Goal: Task Accomplishment & Management: Manage account settings

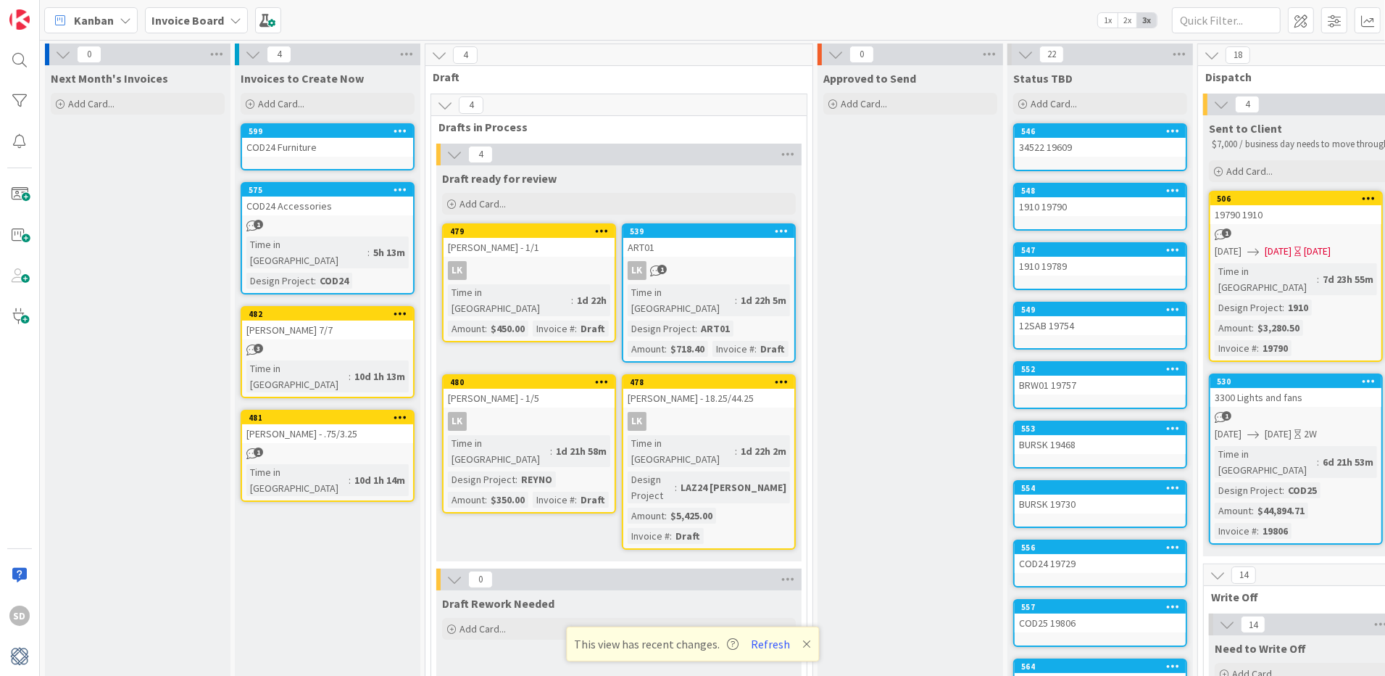
click at [338, 152] on div "COD24 Furniture" at bounding box center [327, 147] width 171 height 19
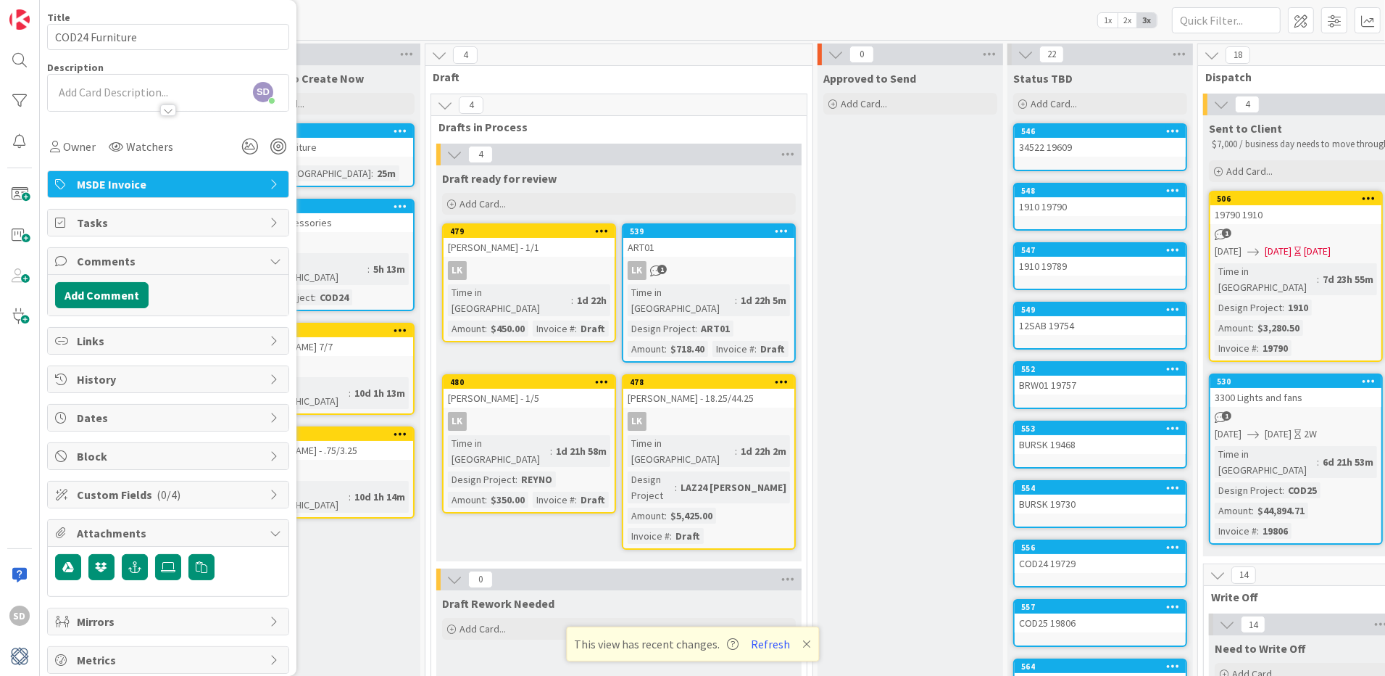
scroll to position [112, 0]
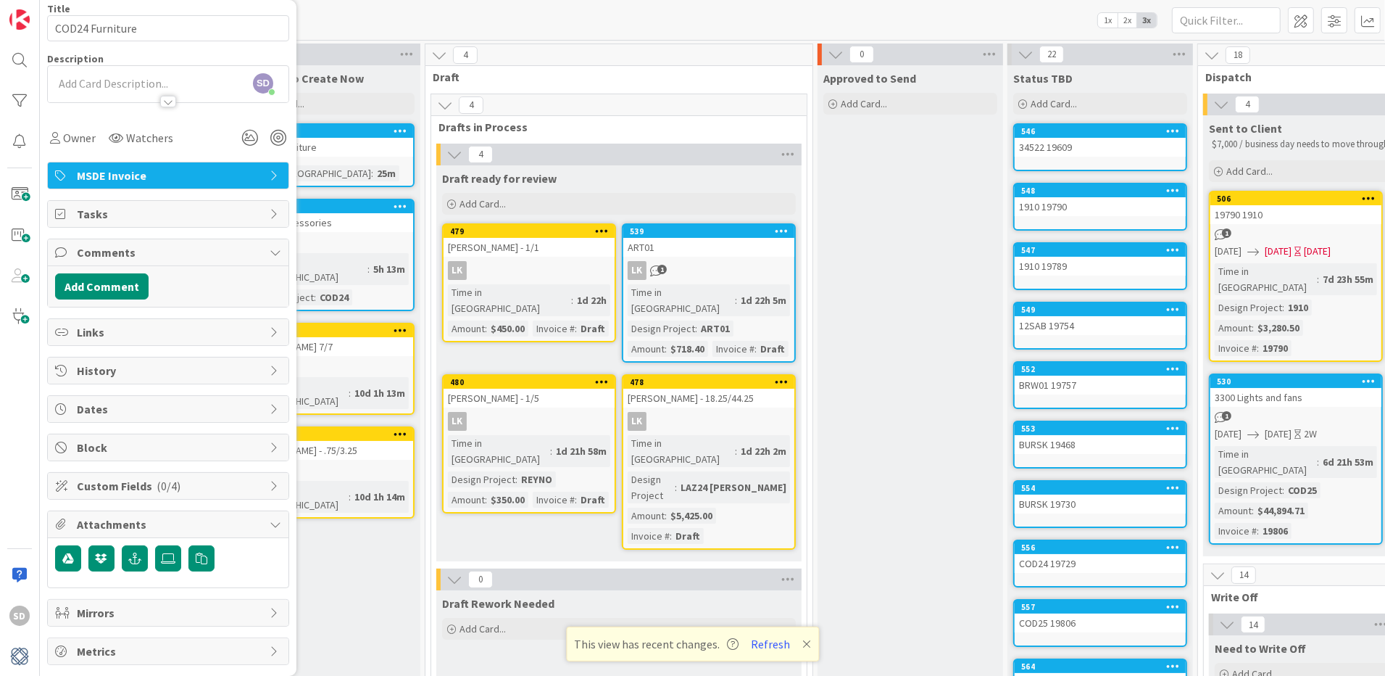
click at [180, 529] on span "Attachments" at bounding box center [170, 523] width 186 height 17
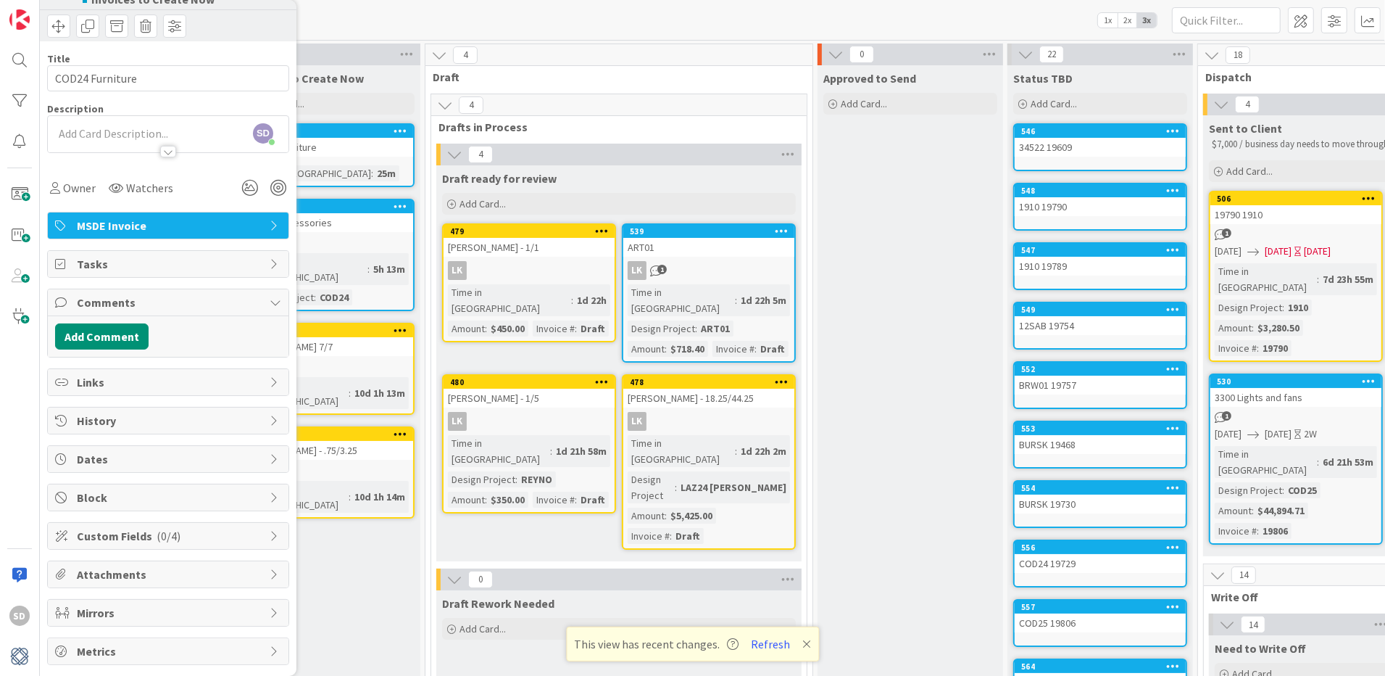
scroll to position [62, 0]
click at [182, 541] on span "Custom Fields ( 0/4 )" at bounding box center [170, 535] width 186 height 17
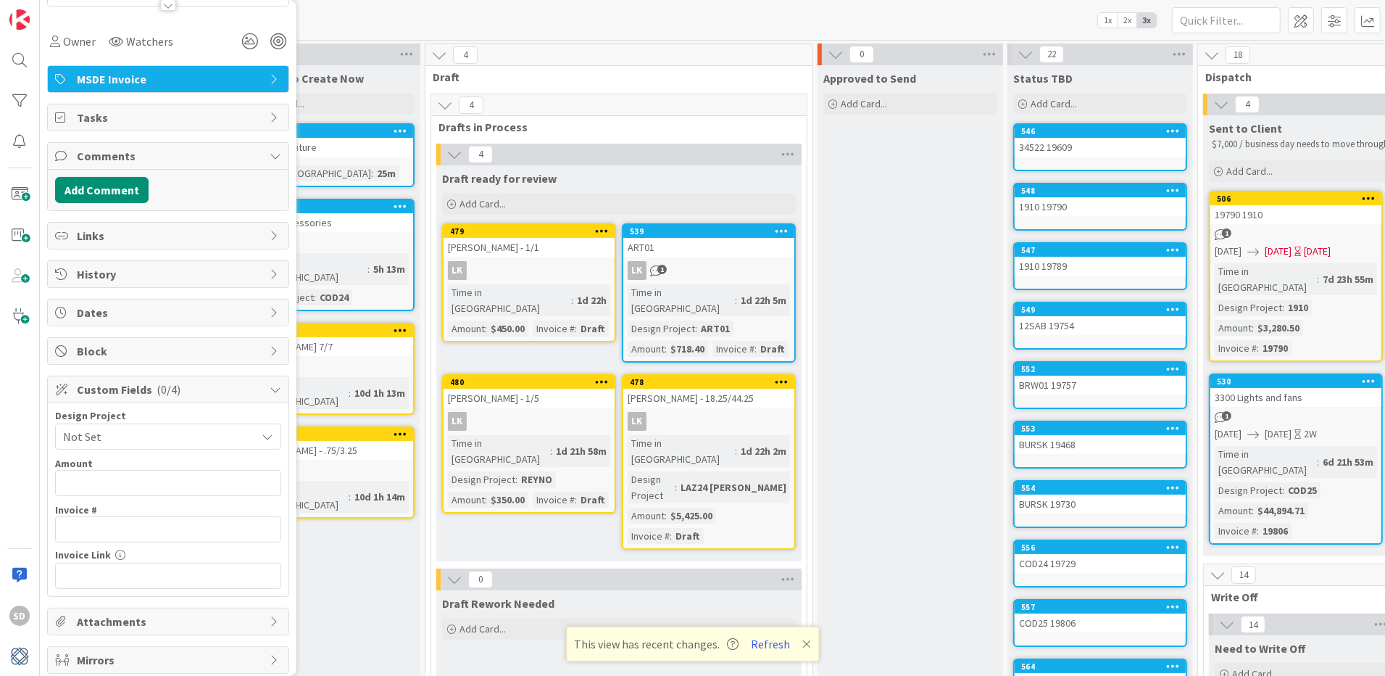
scroll to position [227, 0]
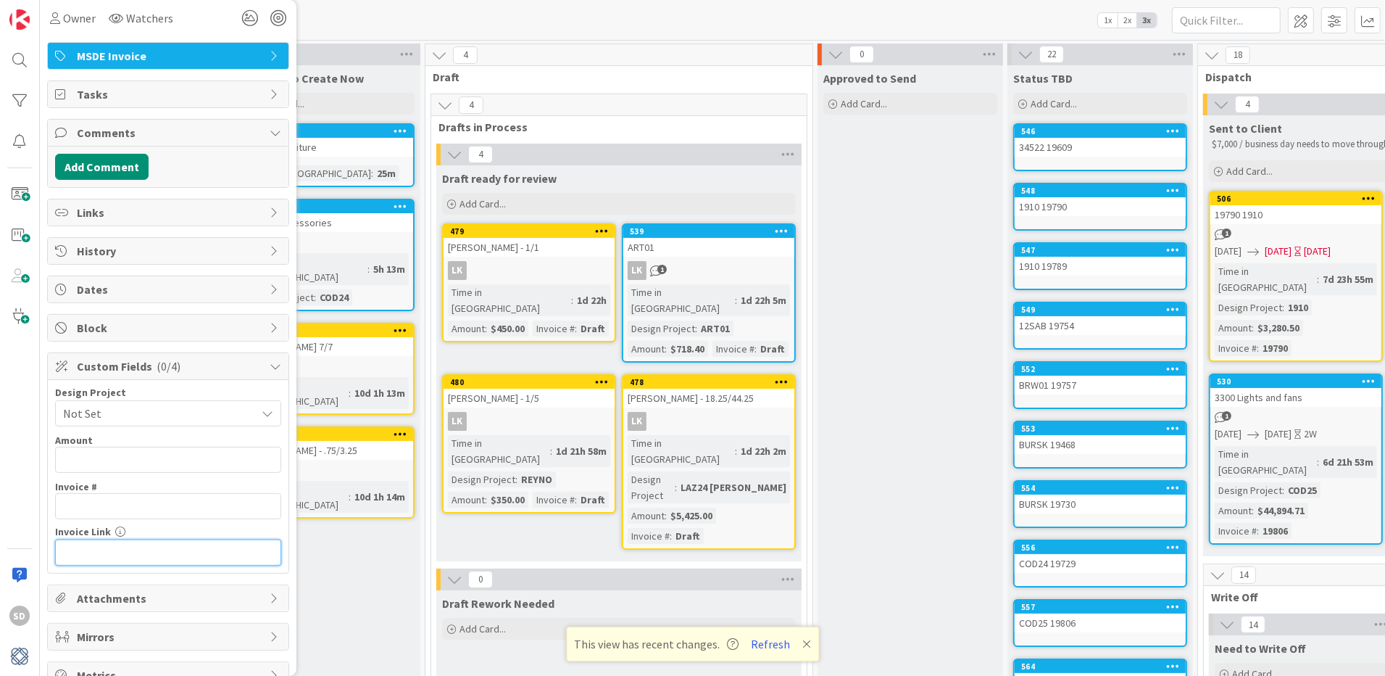
click at [176, 562] on input "text" at bounding box center [168, 552] width 226 height 26
paste input "[URL][DOMAIN_NAME]"
type input "[URL][DOMAIN_NAME]"
click at [133, 502] on input "text" at bounding box center [168, 506] width 226 height 26
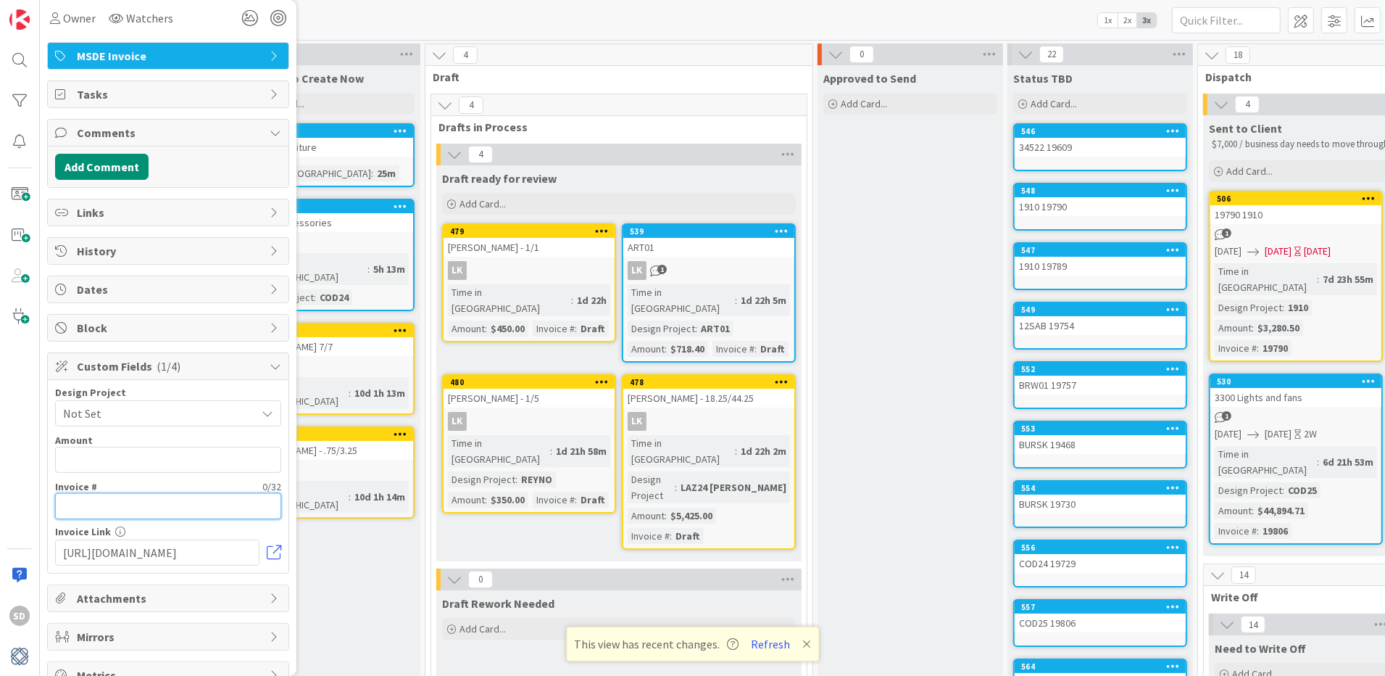
scroll to position [0, 0]
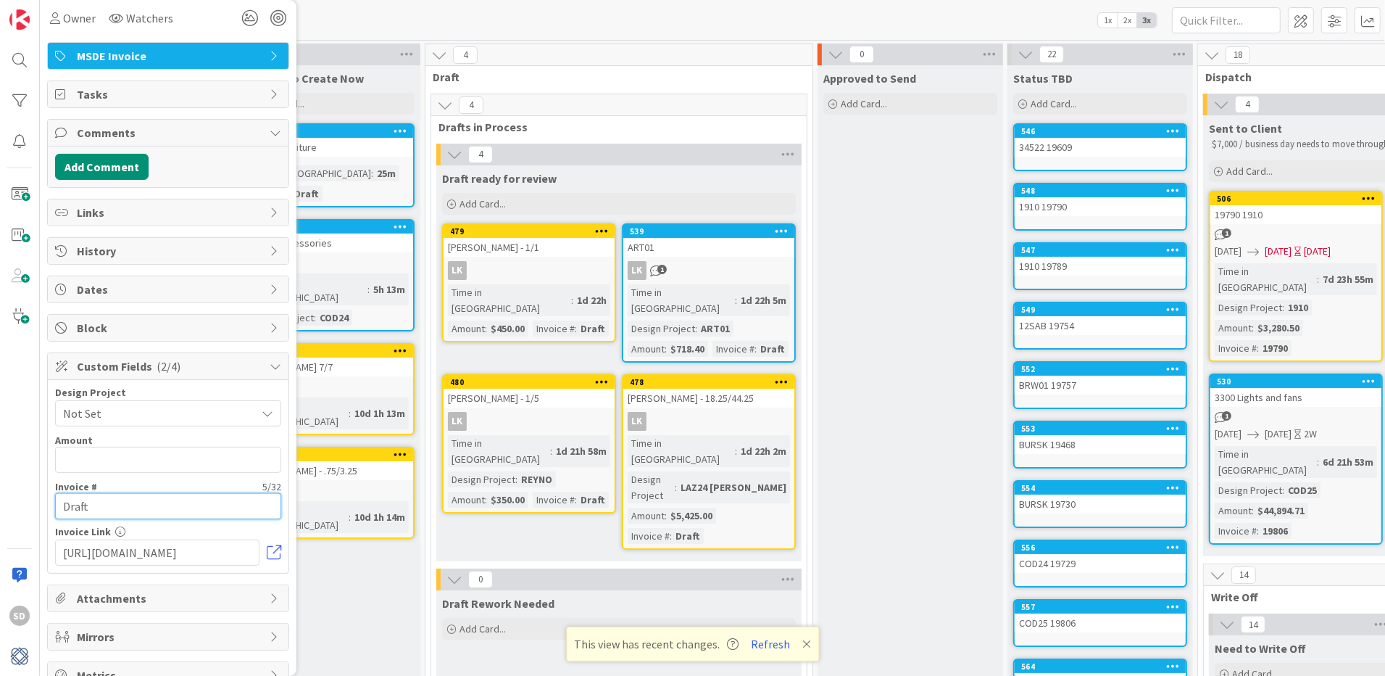
type input "Draft"
click at [139, 463] on input "text" at bounding box center [168, 460] width 226 height 26
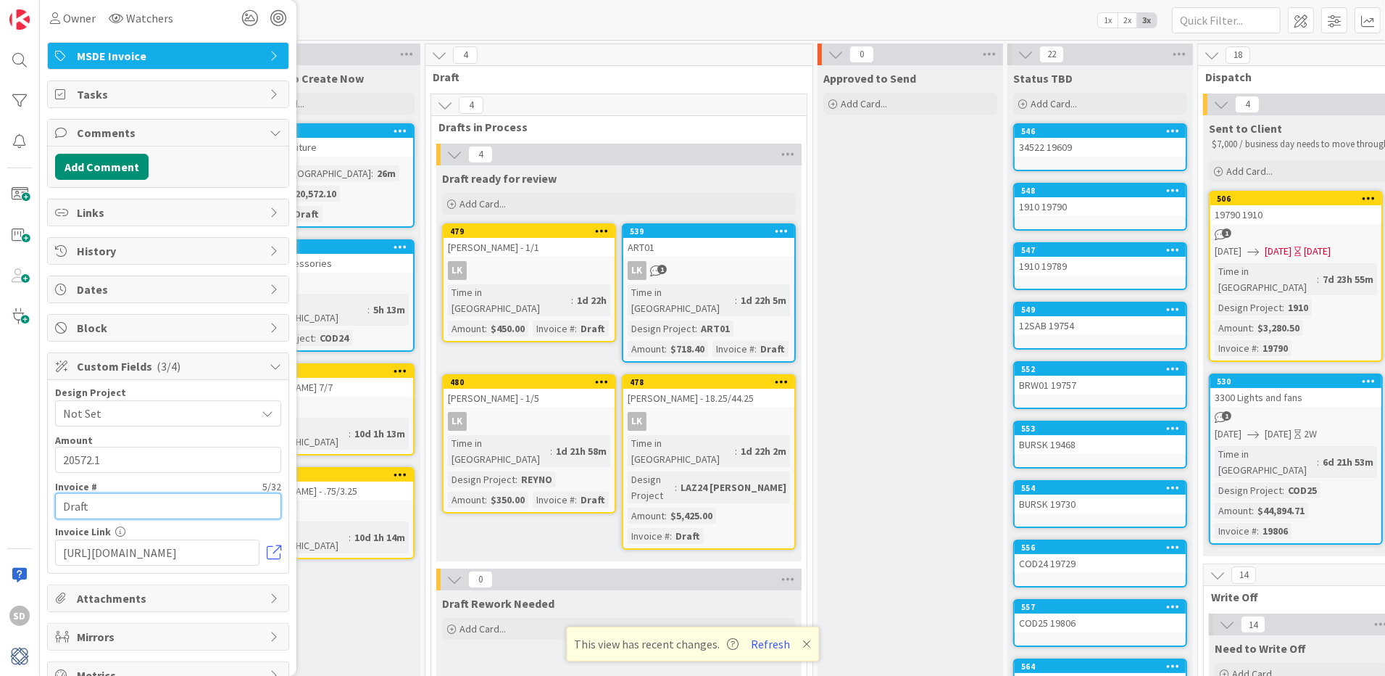
type input "$20,572.10"
click at [167, 419] on span "Not Set" at bounding box center [156, 413] width 186 height 20
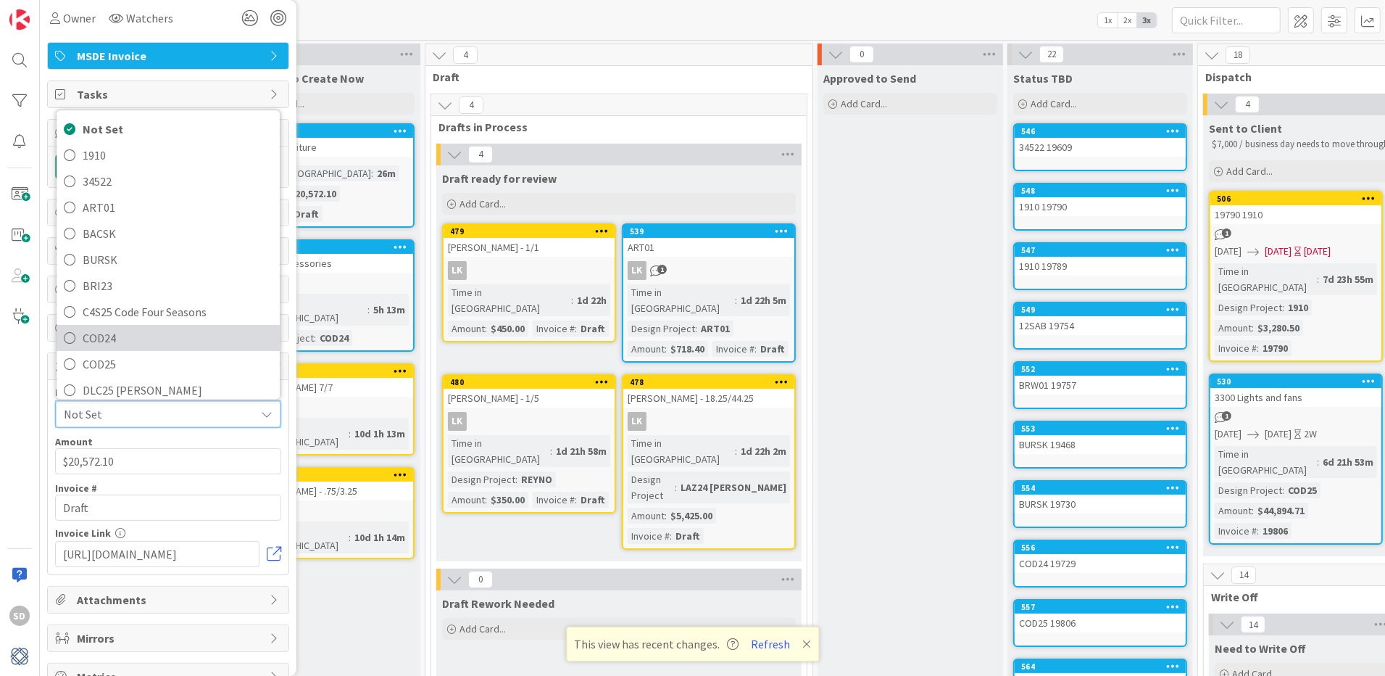
click at [65, 345] on icon at bounding box center [70, 339] width 12 height 22
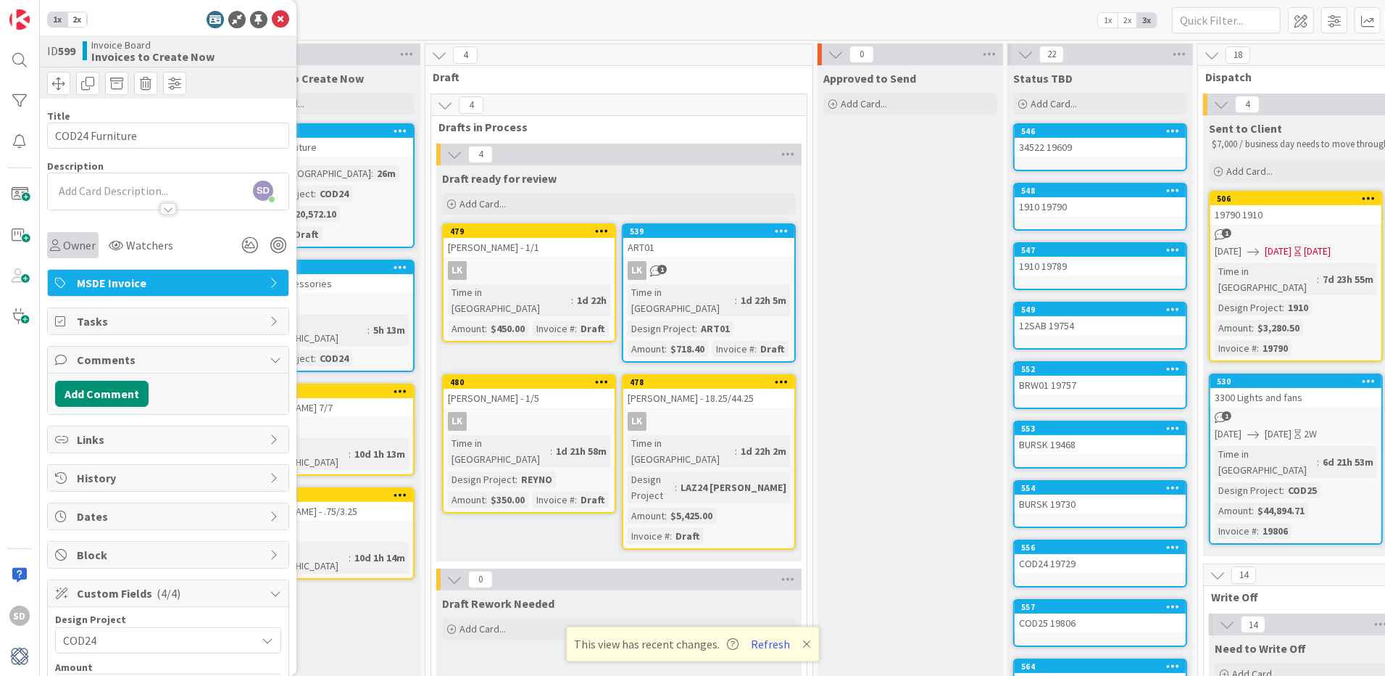
click at [72, 235] on div "Owner" at bounding box center [72, 245] width 51 height 26
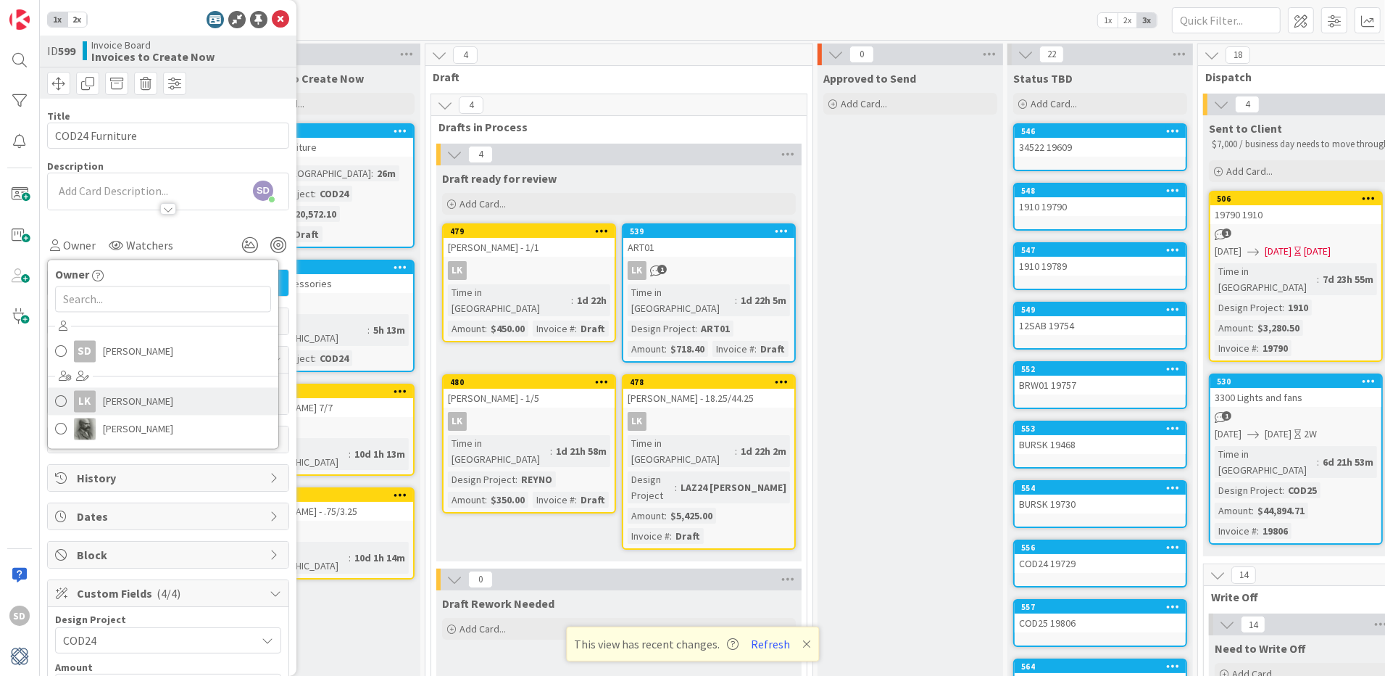
click at [62, 397] on span at bounding box center [61, 402] width 12 height 22
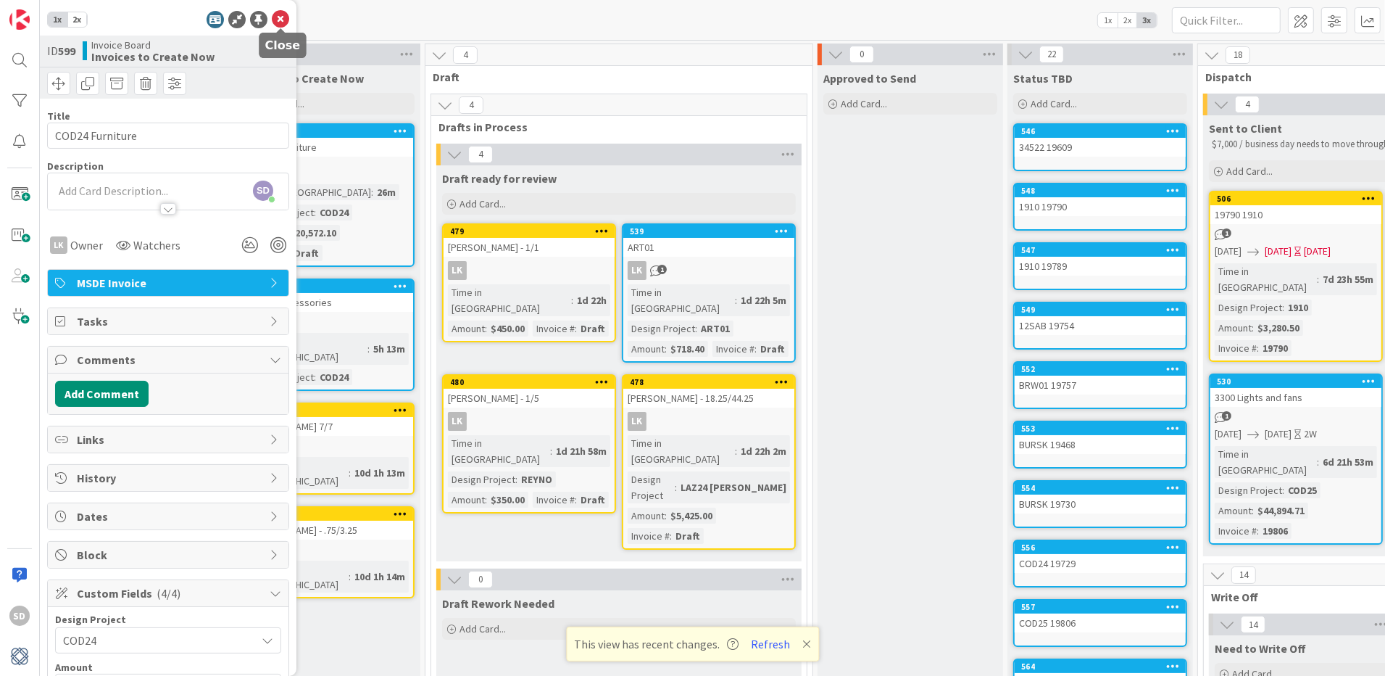
click at [282, 17] on icon at bounding box center [280, 19] width 17 height 17
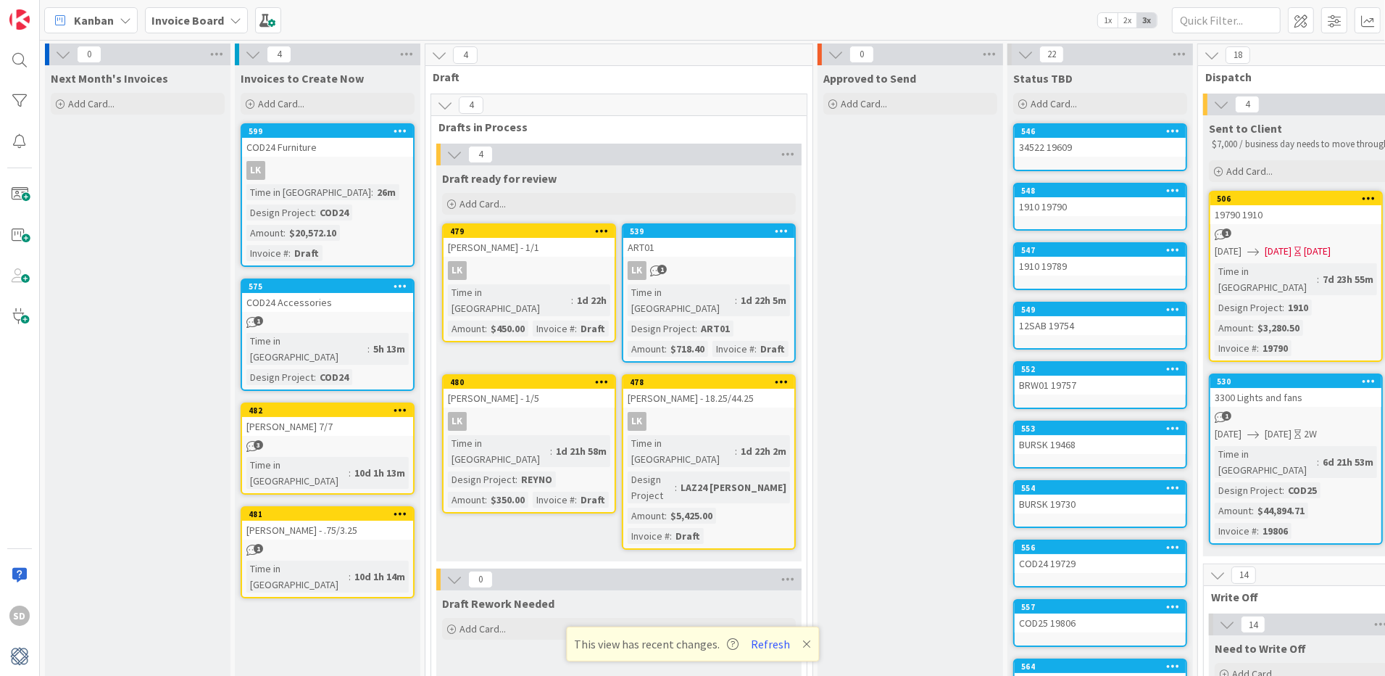
click at [339, 297] on div "COD24 Accessories" at bounding box center [327, 302] width 171 height 19
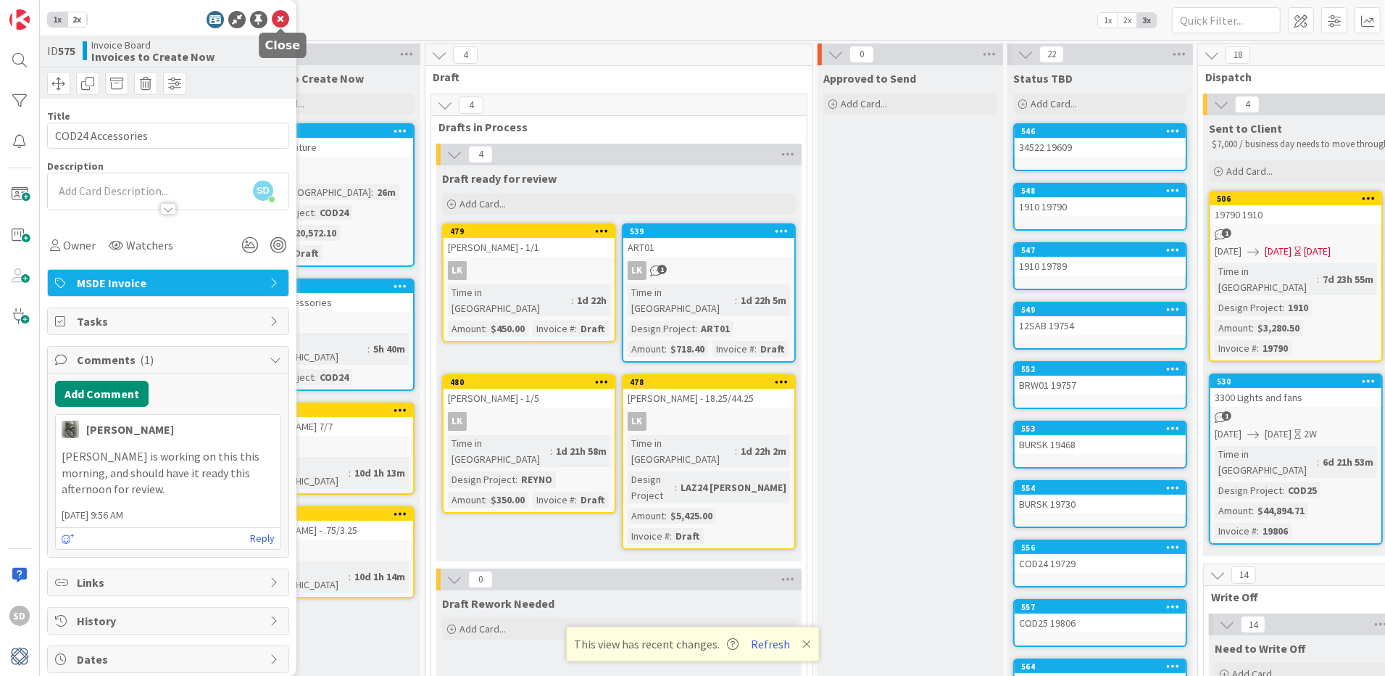
click at [278, 23] on icon at bounding box center [280, 19] width 17 height 17
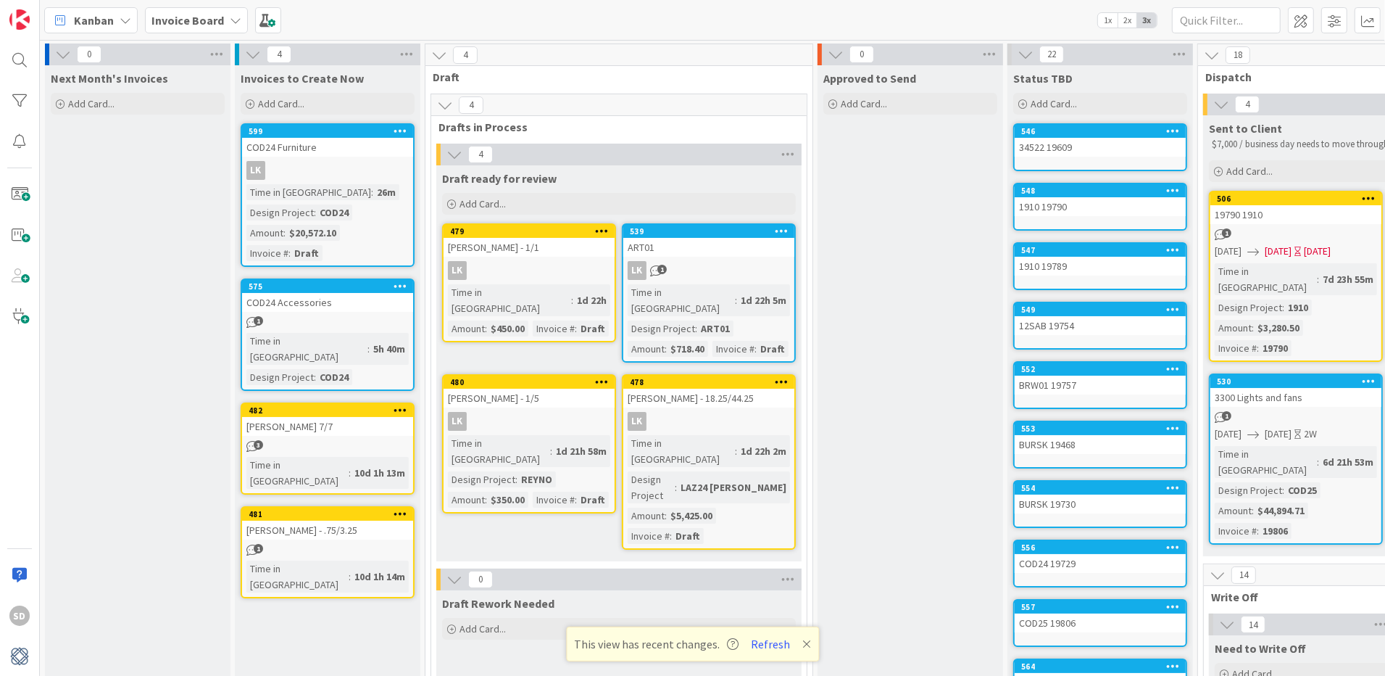
click at [291, 302] on div "COD24 Accessories" at bounding box center [327, 302] width 171 height 19
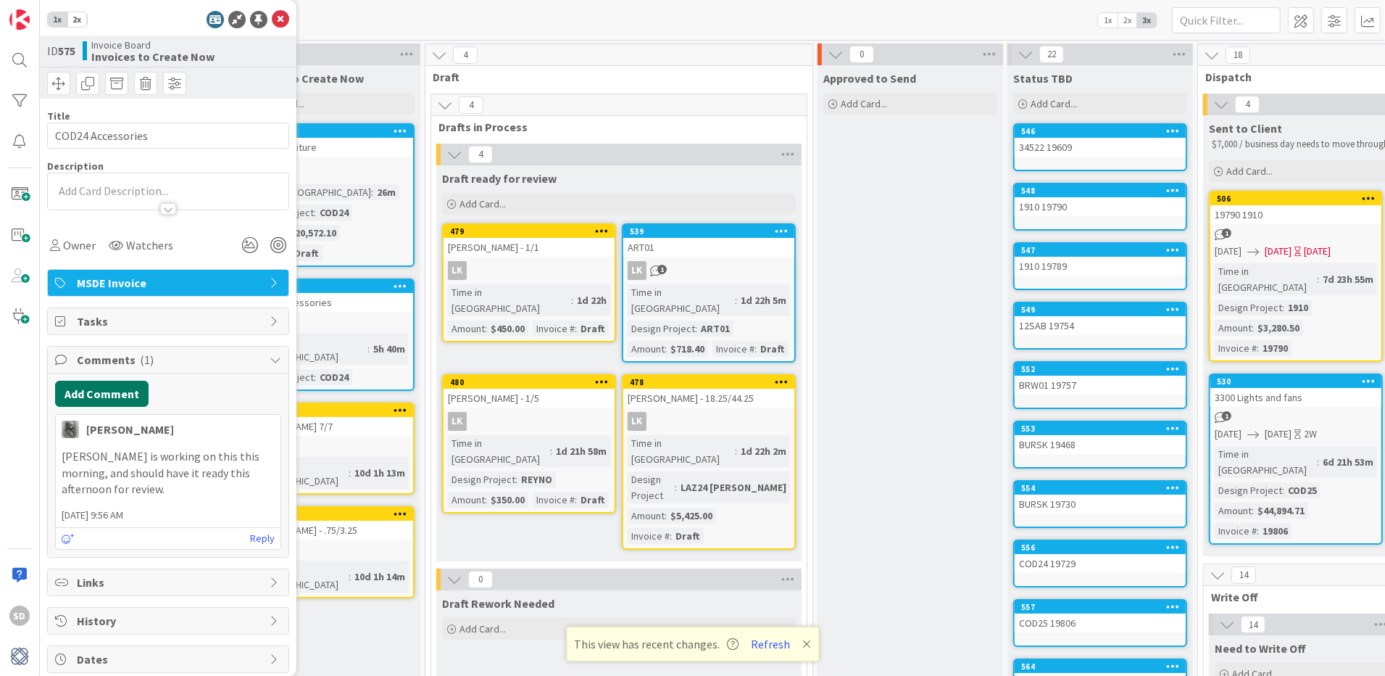
click at [117, 397] on button "Add Comment" at bounding box center [102, 394] width 94 height 26
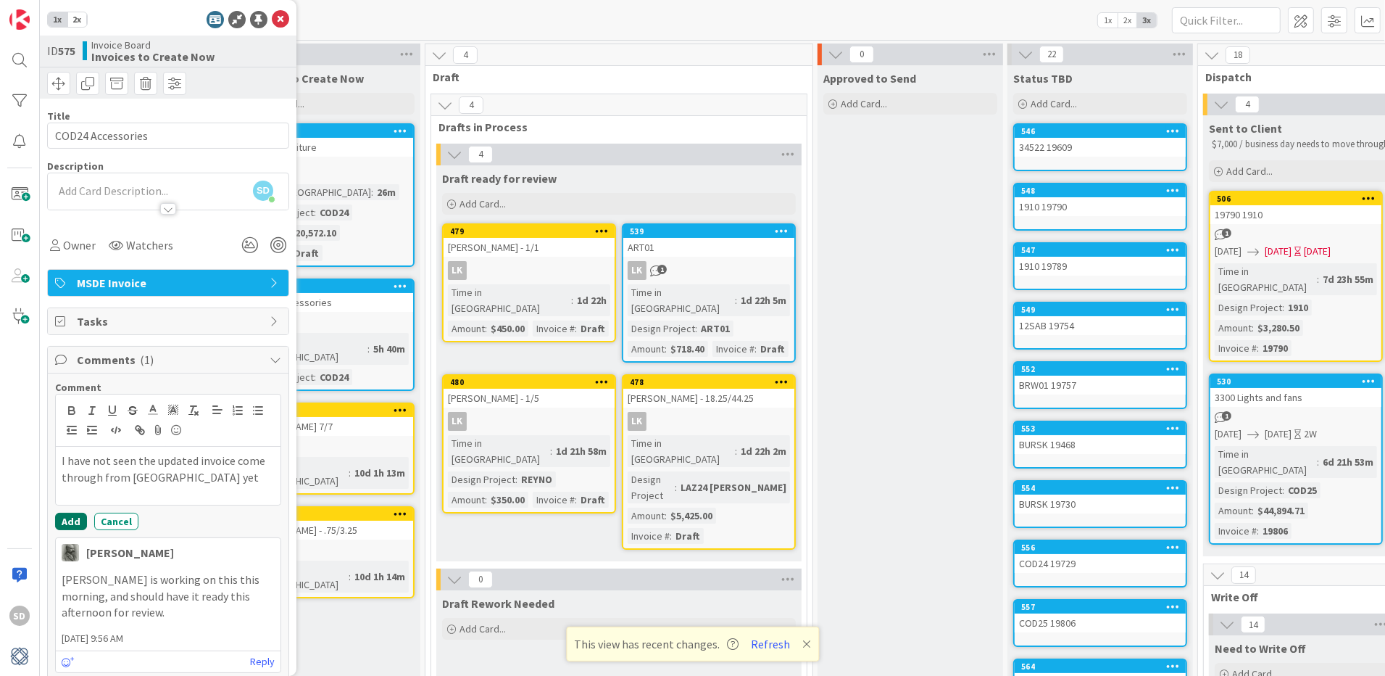
click at [70, 522] on button "Add" at bounding box center [71, 521] width 32 height 17
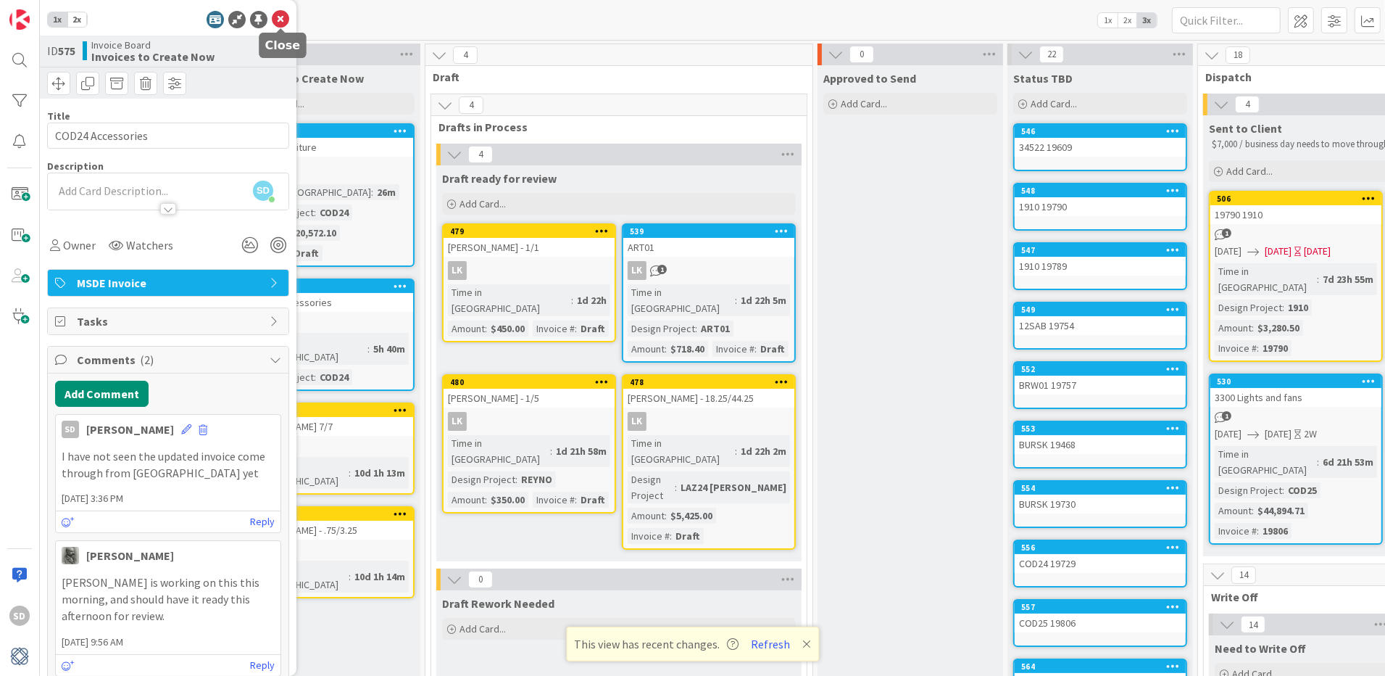
click at [280, 20] on icon at bounding box center [280, 19] width 17 height 17
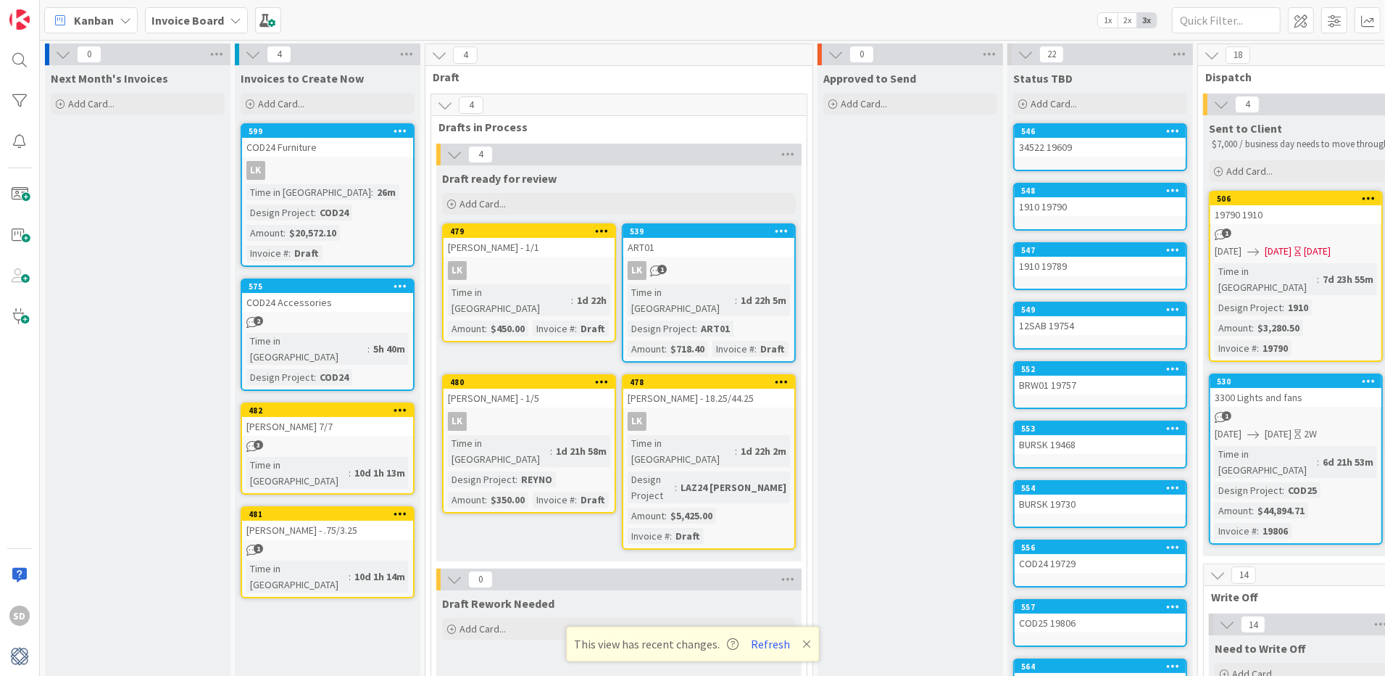
click at [343, 417] on div "[PERSON_NAME] 7/7" at bounding box center [327, 426] width 171 height 19
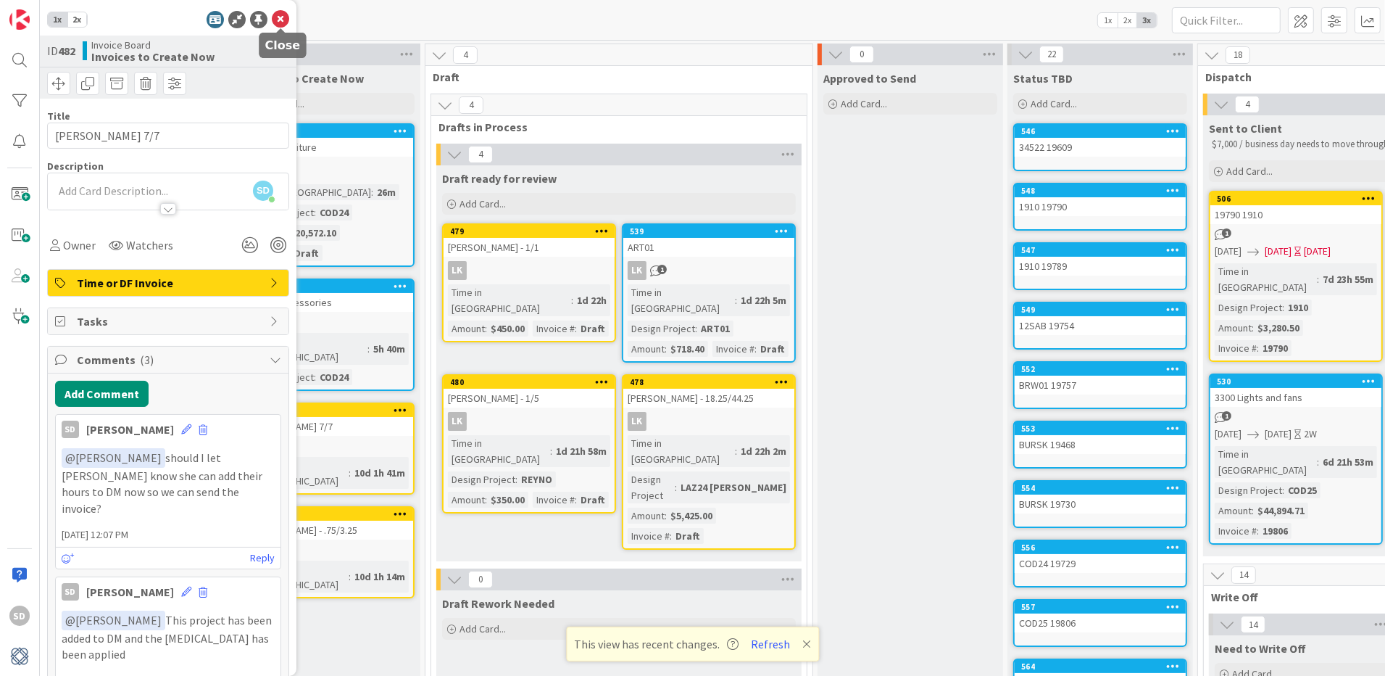
click at [278, 24] on icon at bounding box center [280, 19] width 17 height 17
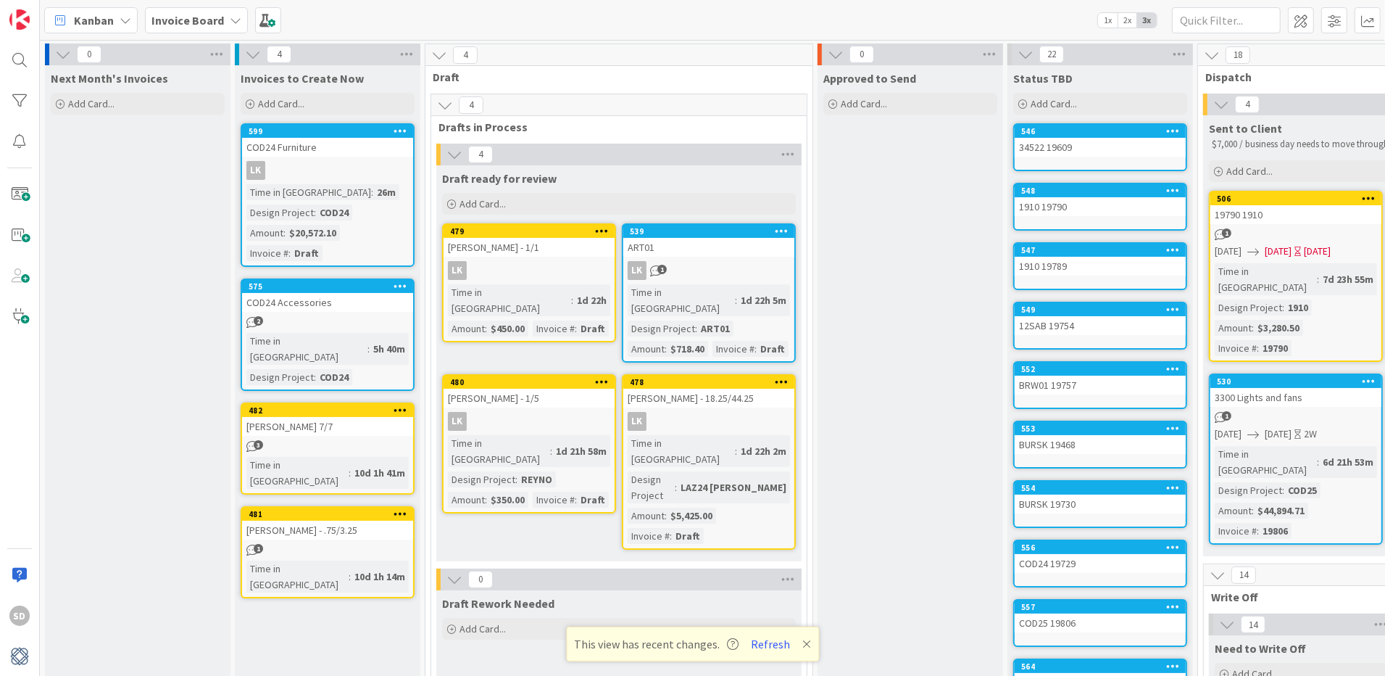
click at [312, 506] on link "481 [PERSON_NAME] - .75/3.25 1 Time in Column : 10d 1h 14m" at bounding box center [328, 552] width 174 height 92
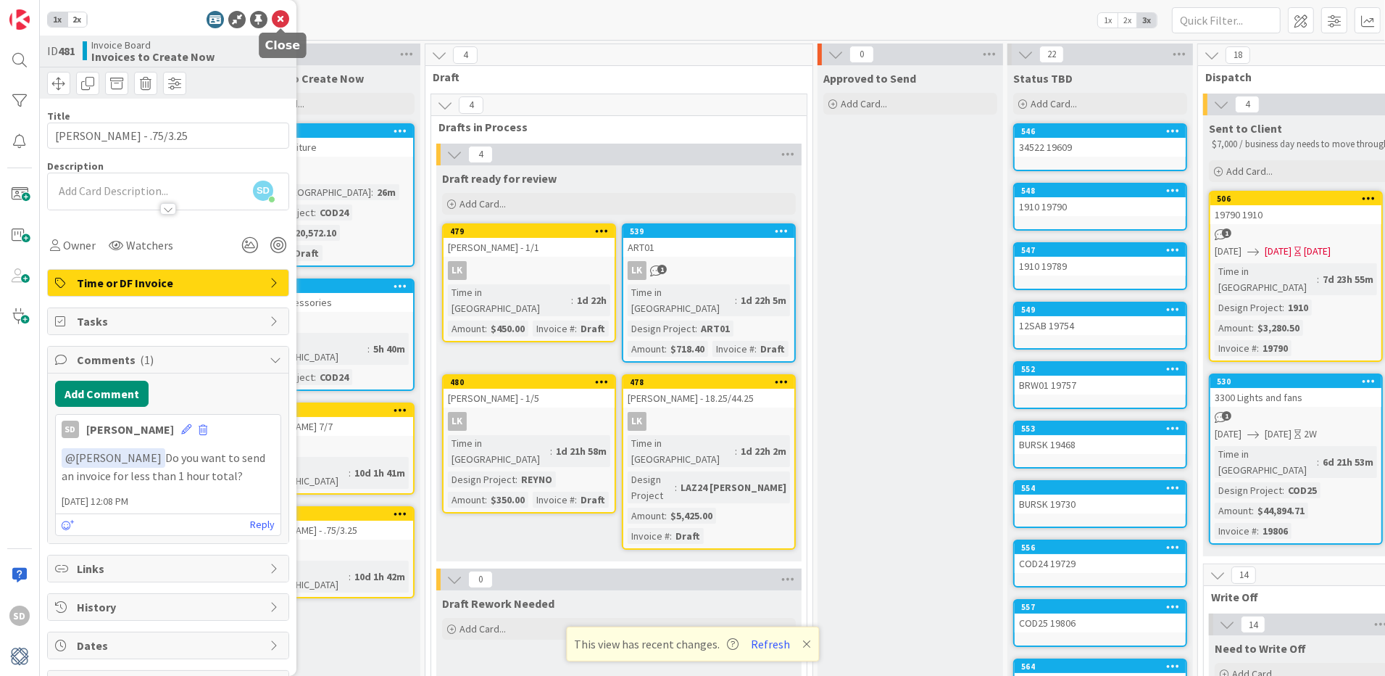
click at [279, 14] on icon at bounding box center [280, 19] width 17 height 17
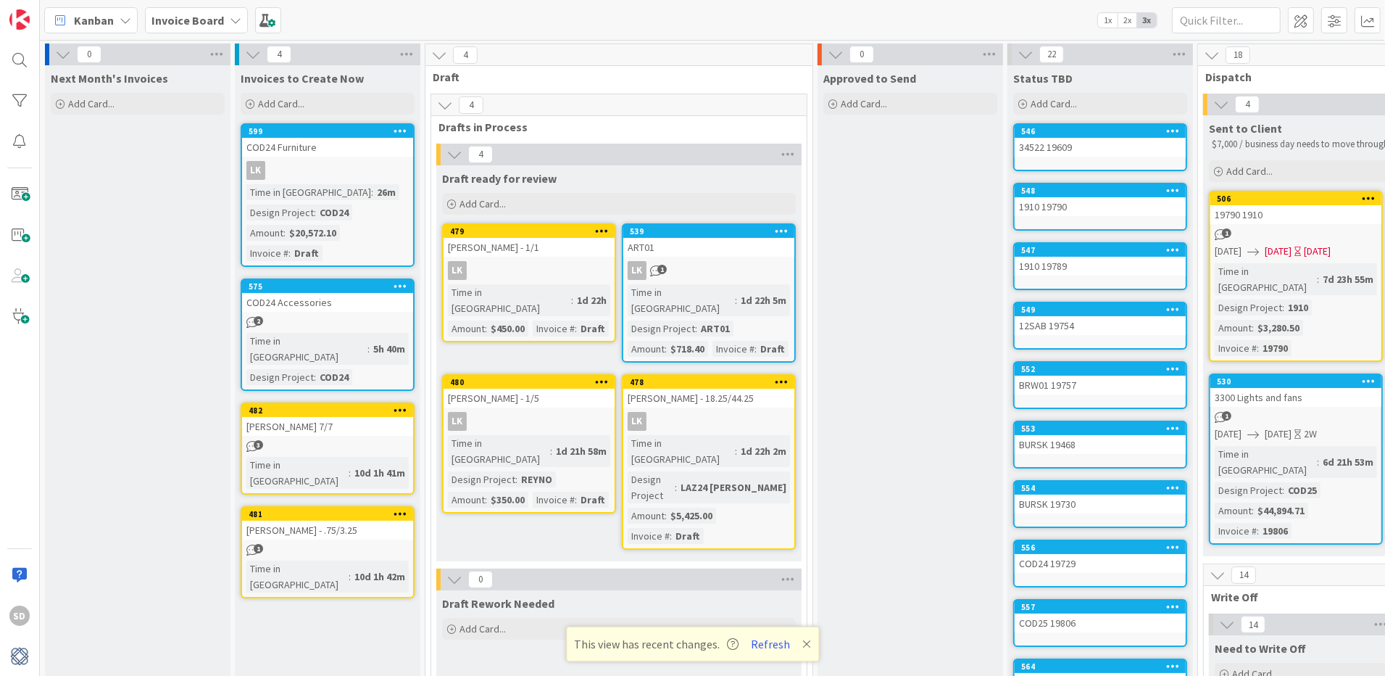
click at [677, 270] on div "LK 1" at bounding box center [708, 270] width 171 height 19
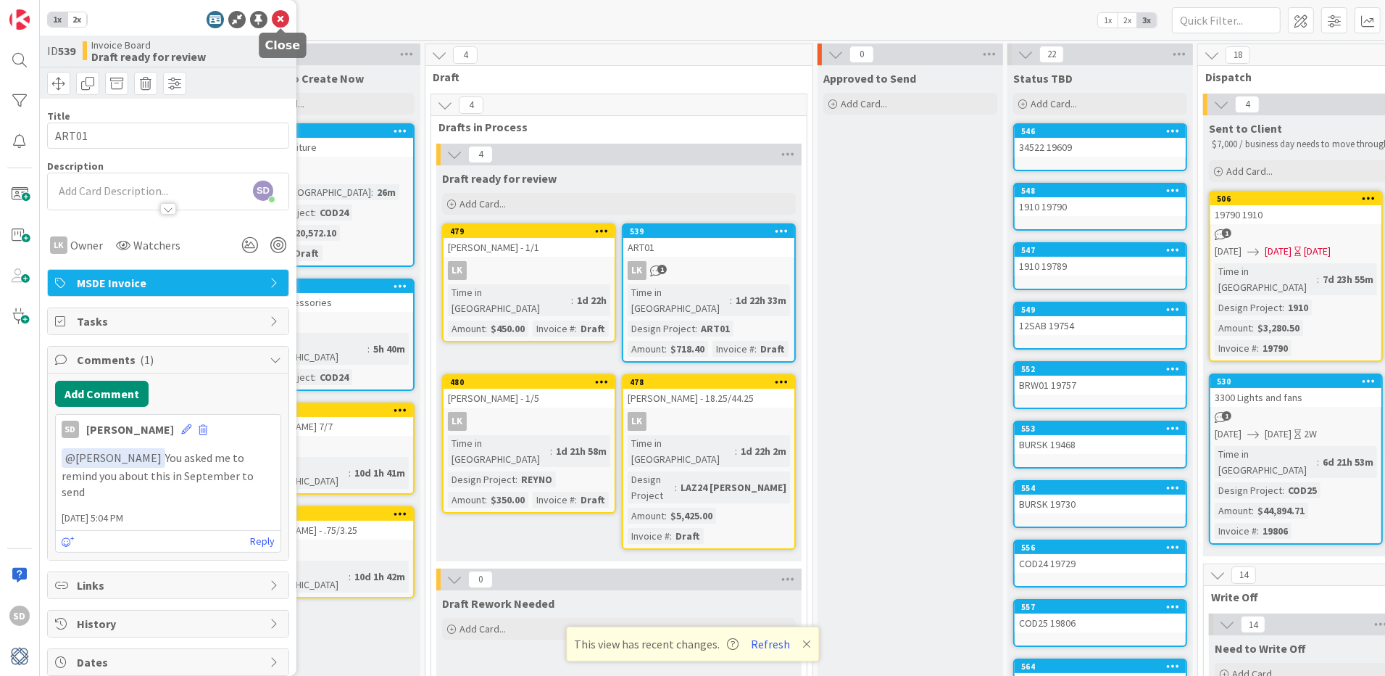
click at [284, 18] on icon at bounding box center [280, 19] width 17 height 17
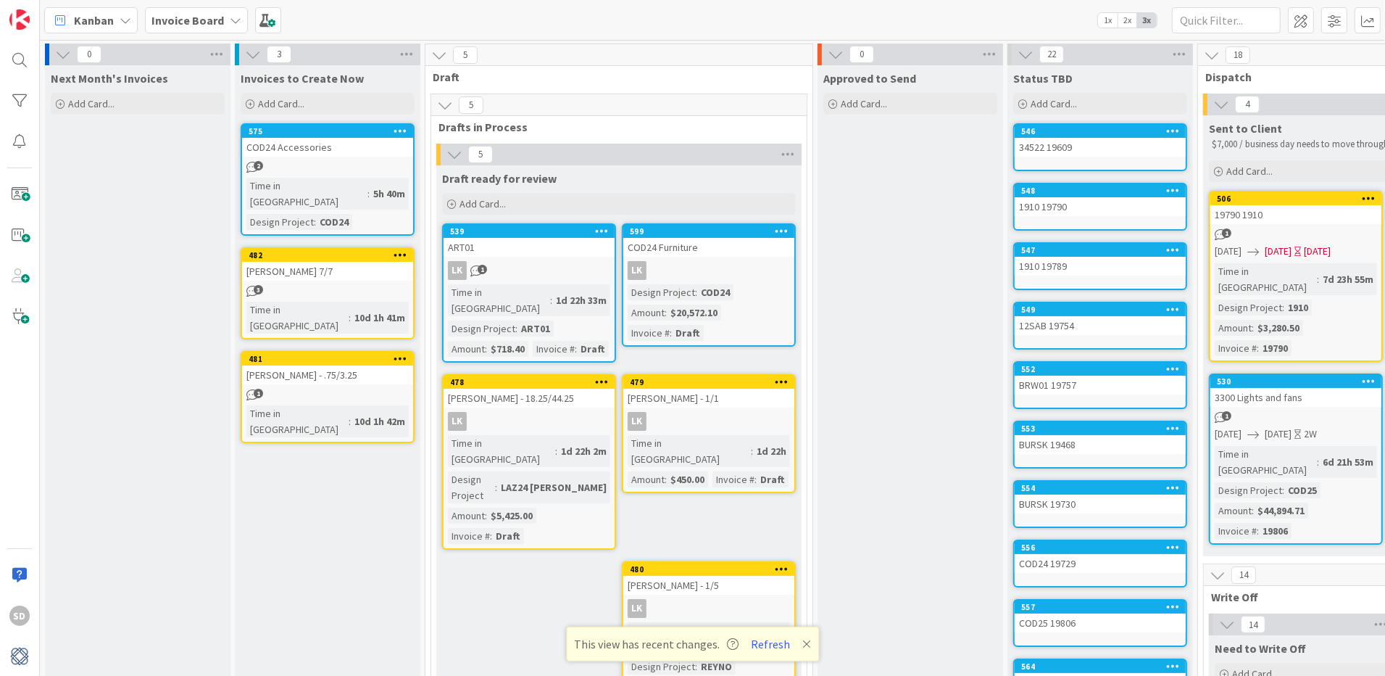
drag, startPoint x: 315, startPoint y: 146, endPoint x: 1215, endPoint y: 265, distance: 907.5
click at [357, 262] on div "[PERSON_NAME] 7/7" at bounding box center [327, 271] width 171 height 19
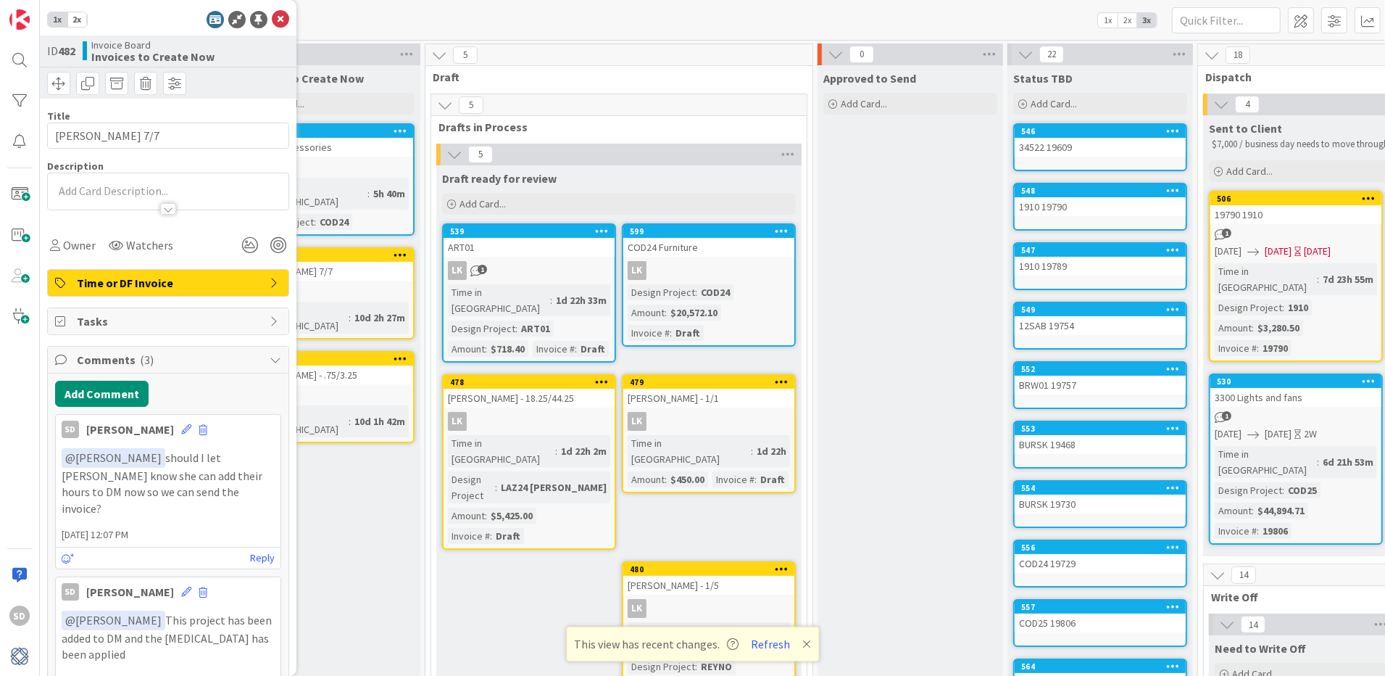
click at [360, 365] on div "[PERSON_NAME] - .75/3.25" at bounding box center [327, 374] width 171 height 19
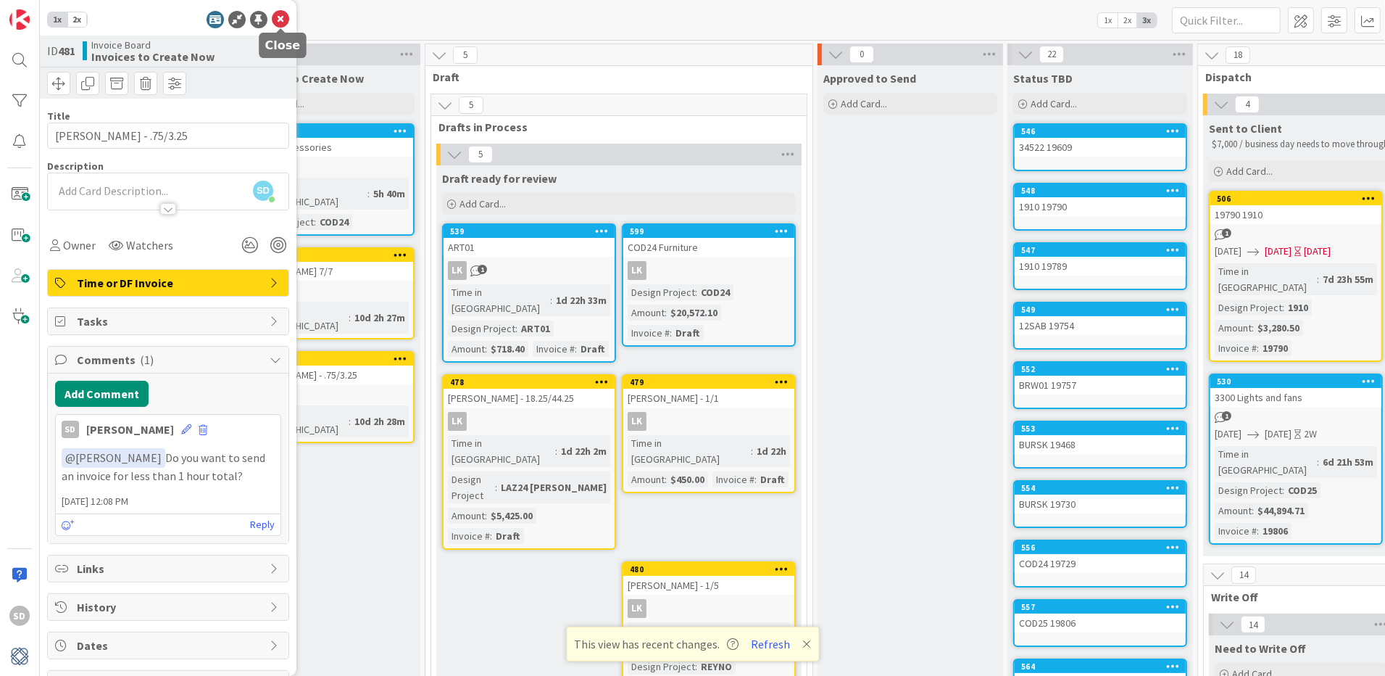
click at [284, 12] on icon at bounding box center [280, 19] width 17 height 17
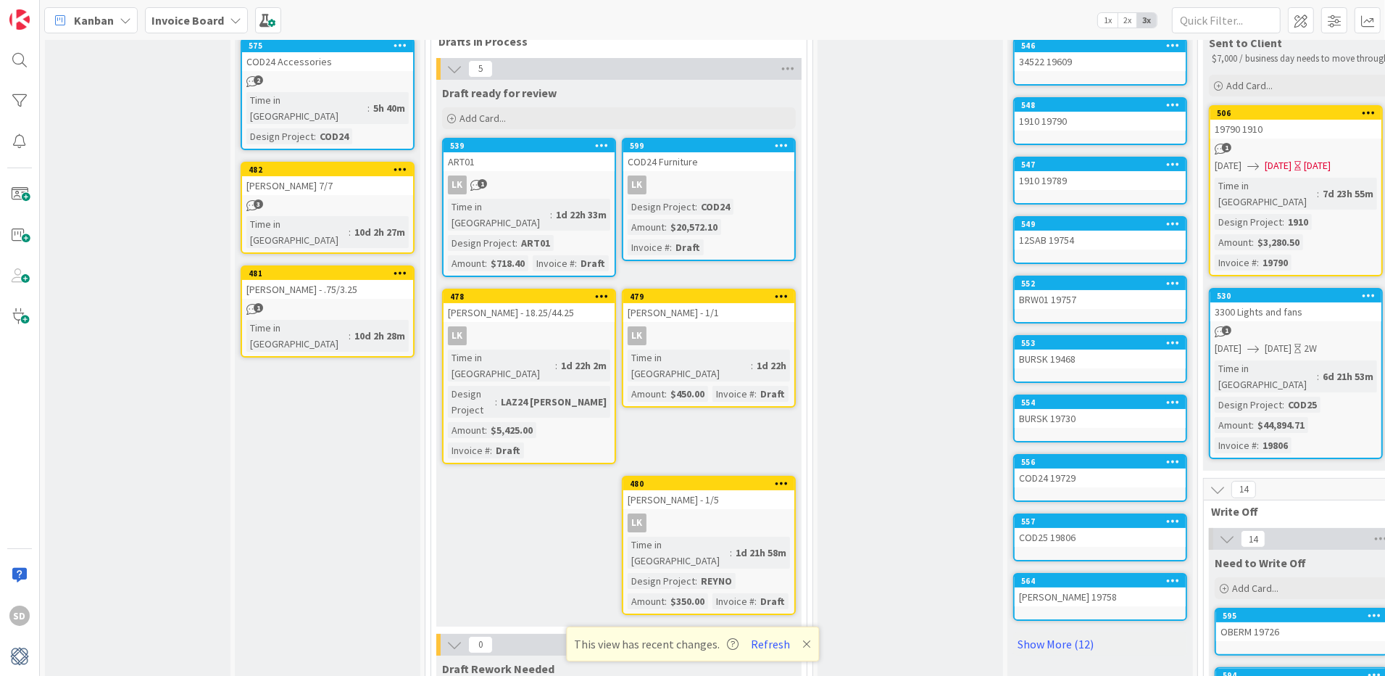
scroll to position [88, 0]
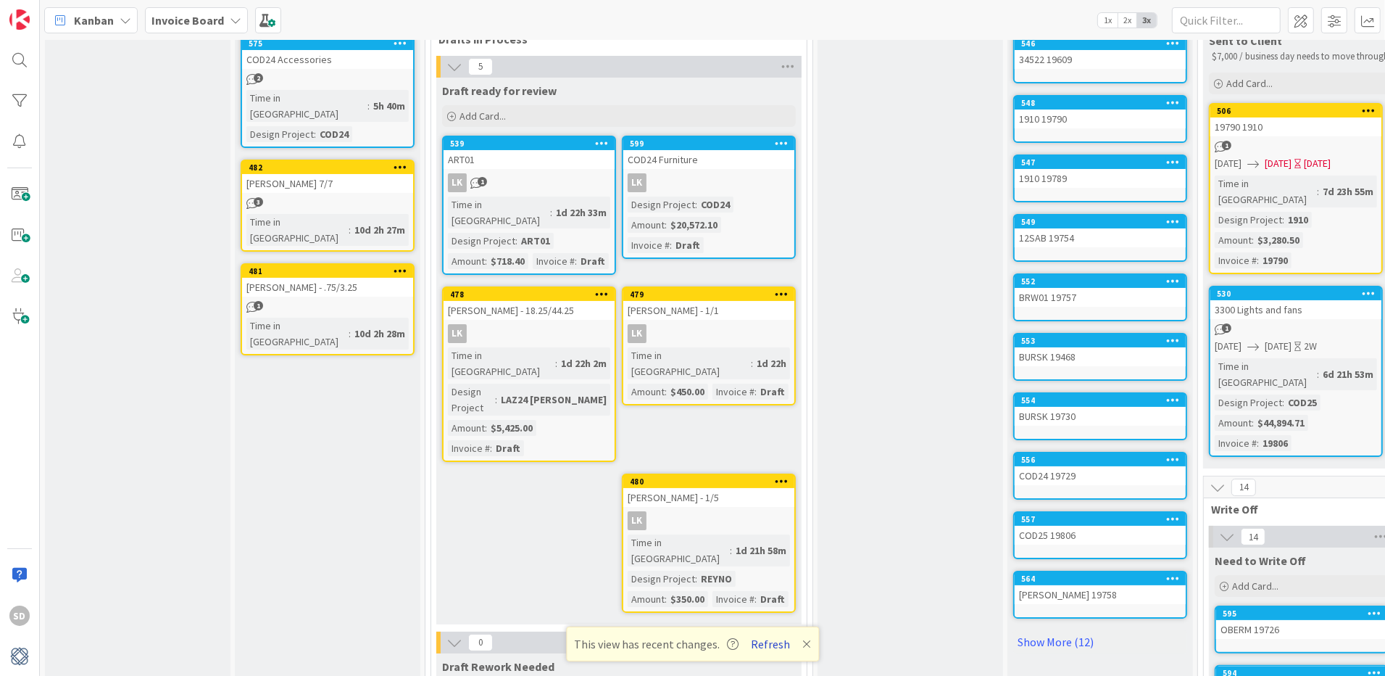
click at [774, 650] on button "Refresh" at bounding box center [770, 643] width 49 height 19
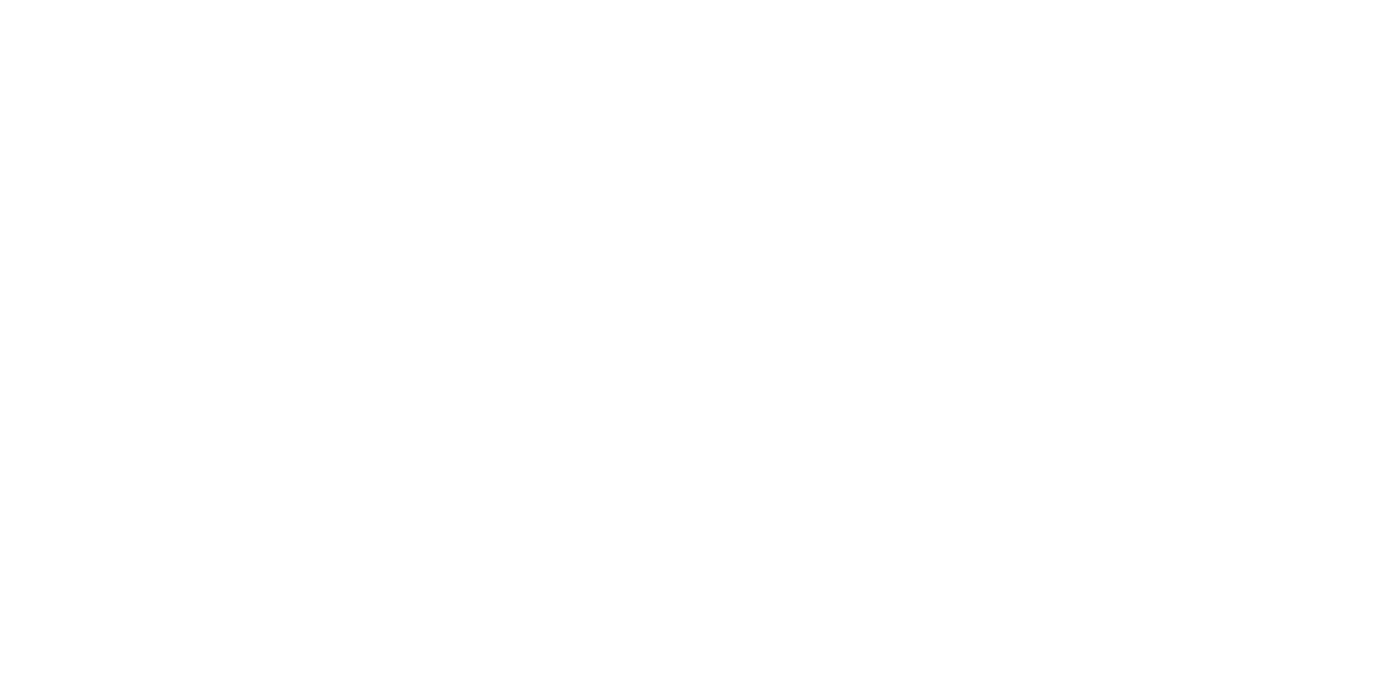
click at [774, 646] on div at bounding box center [692, 338] width 1385 height 676
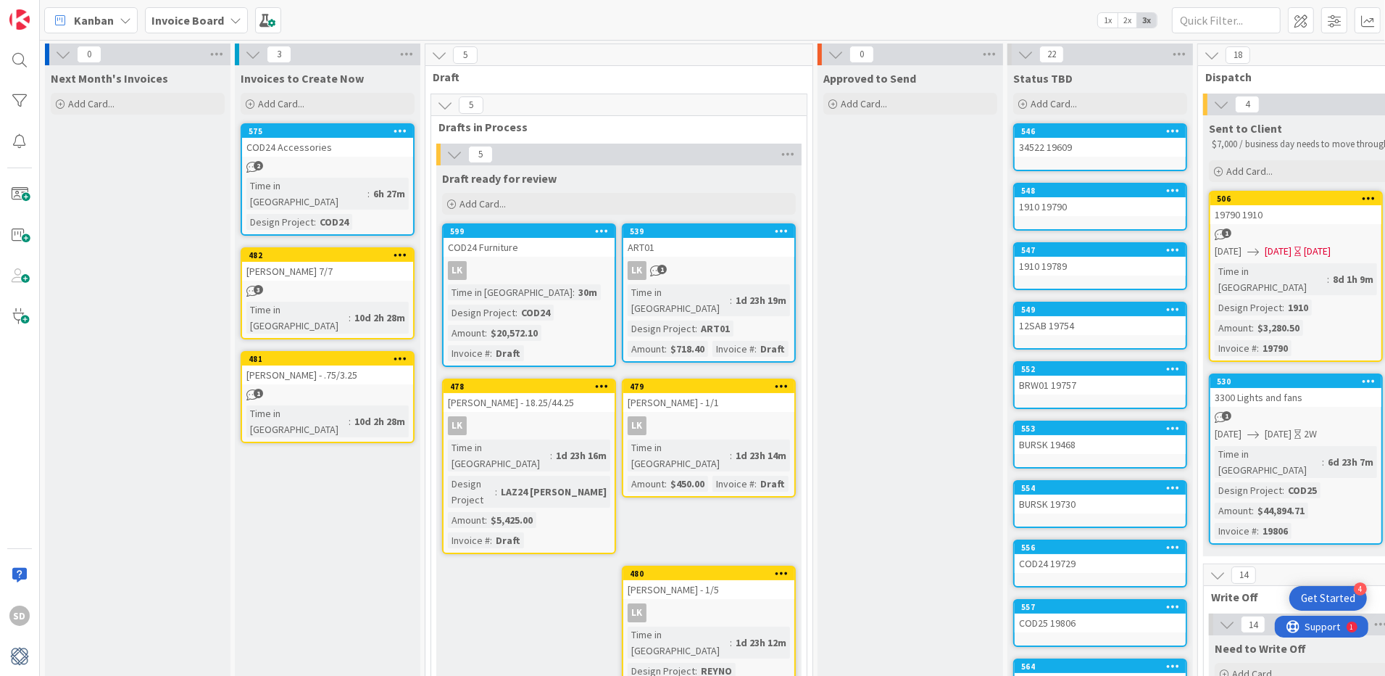
click at [312, 161] on div "2" at bounding box center [327, 167] width 171 height 12
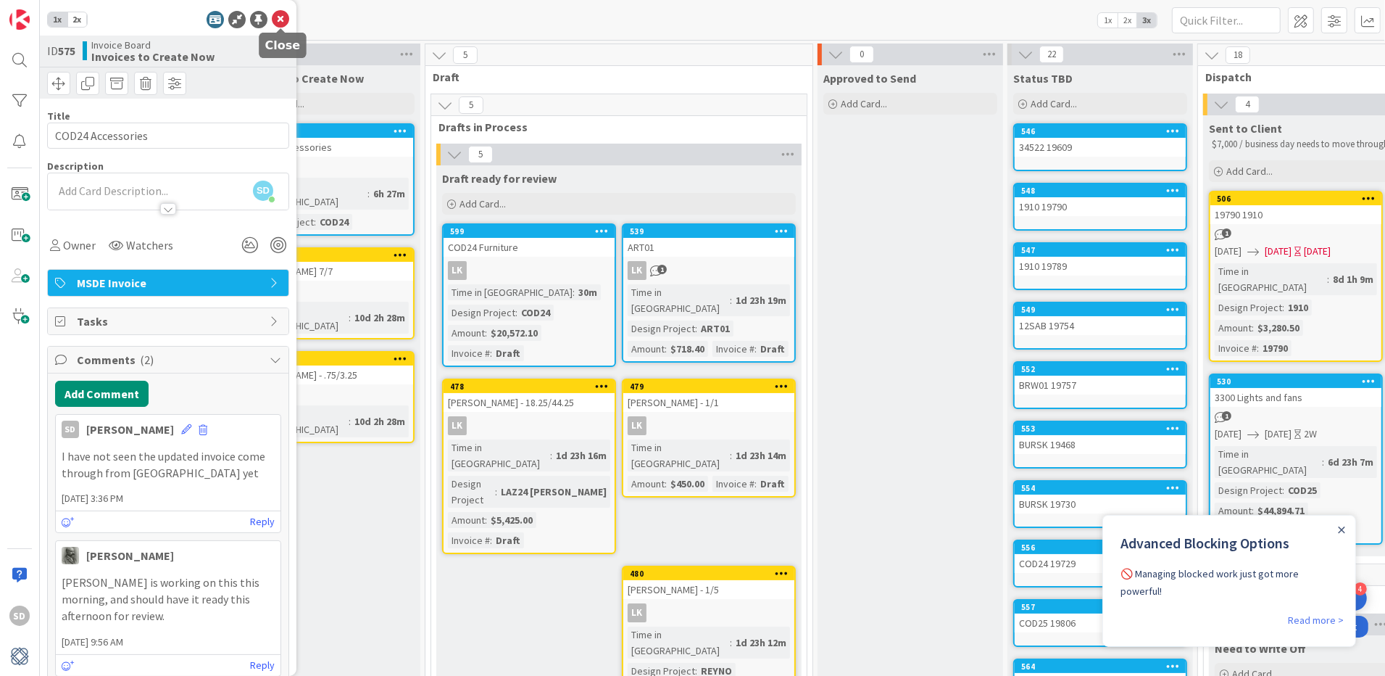
click at [286, 17] on icon at bounding box center [280, 19] width 17 height 17
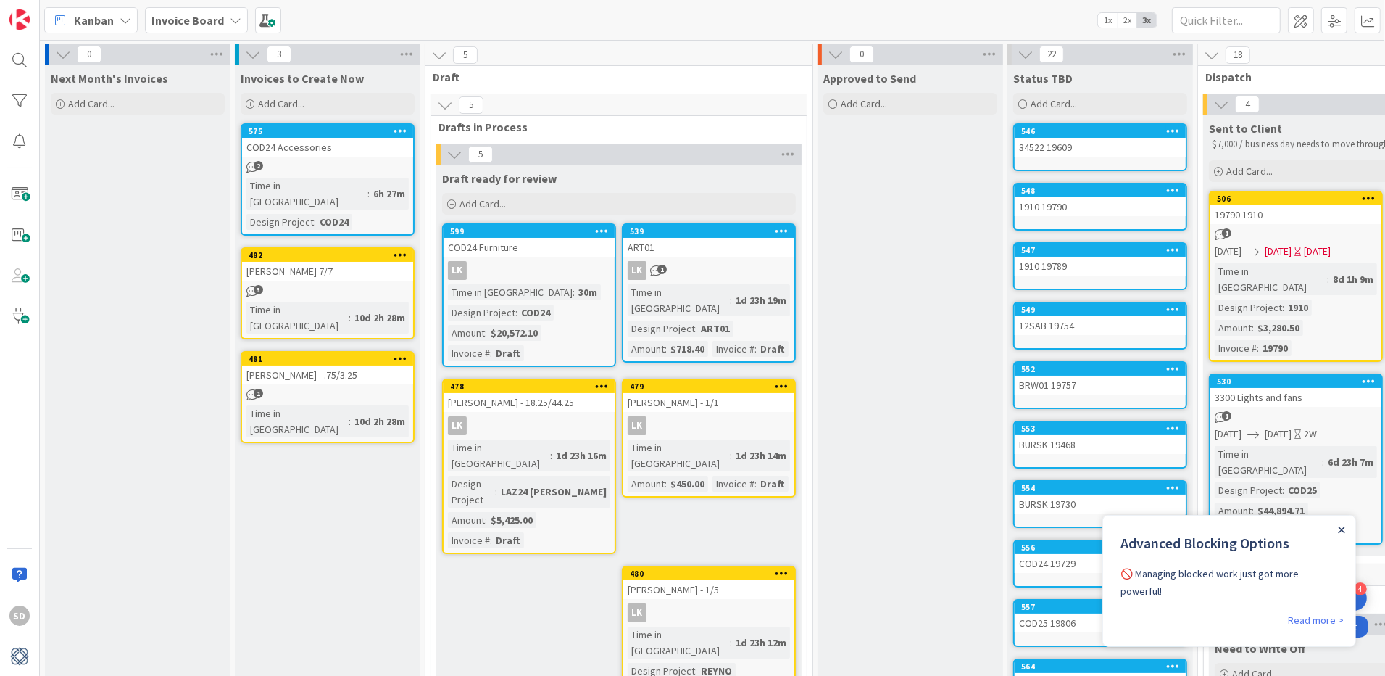
click at [1342, 529] on icon "Close Announcement" at bounding box center [1341, 529] width 7 height 7
